Goal: Information Seeking & Learning: Learn about a topic

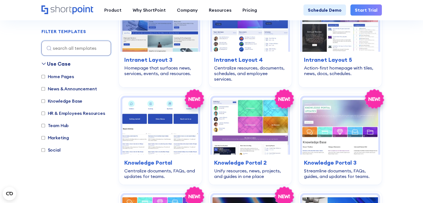
click at [344, 105] on img at bounding box center [340, 126] width 76 height 57
click at [340, 114] on img at bounding box center [340, 126] width 76 height 57
click at [353, 134] on img at bounding box center [340, 126] width 76 height 57
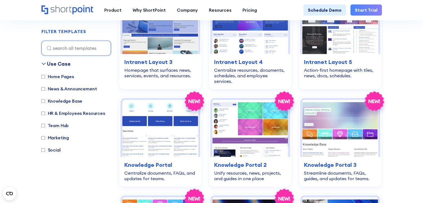
scroll to position [537, 0]
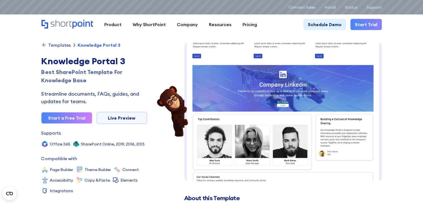
scroll to position [63, 0]
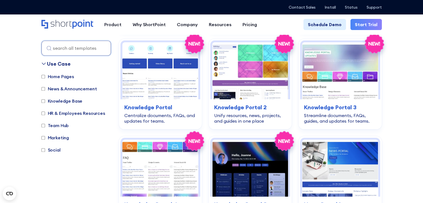
click at [324, 48] on img at bounding box center [340, 70] width 76 height 57
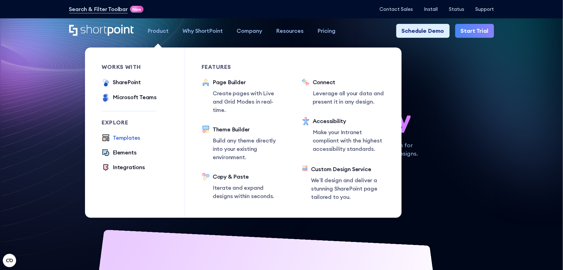
click at [127, 139] on div "Templates" at bounding box center [127, 138] width 28 height 8
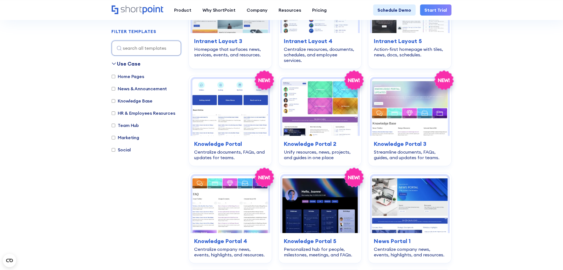
scroll to position [518, 0]
click at [398, 82] on img at bounding box center [410, 107] width 76 height 57
